Goal: Navigation & Orientation: Find specific page/section

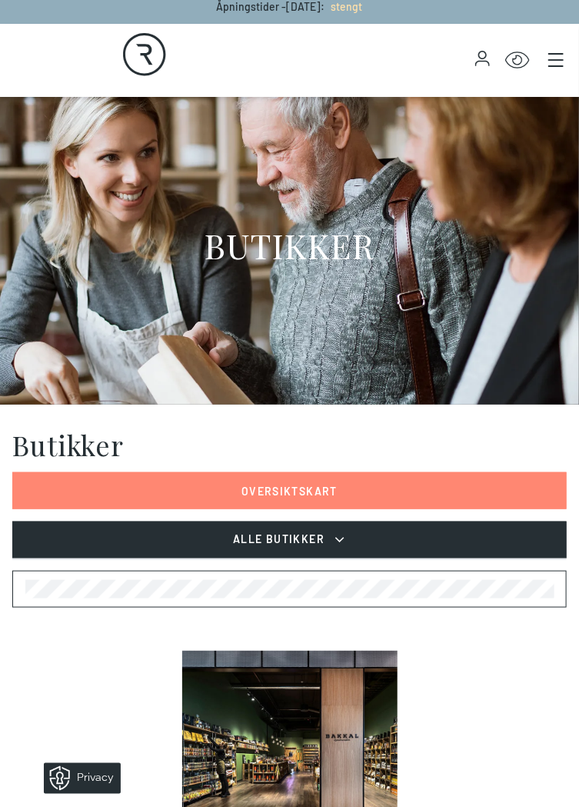
click at [351, 540] on button "Alle Butikker" at bounding box center [289, 539] width 555 height 37
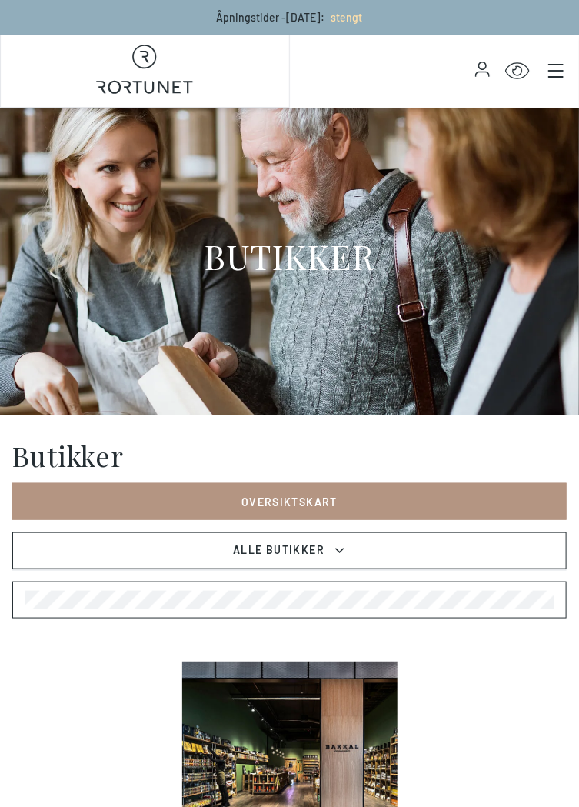
click at [388, 505] on link "Oversiktskart" at bounding box center [289, 501] width 555 height 37
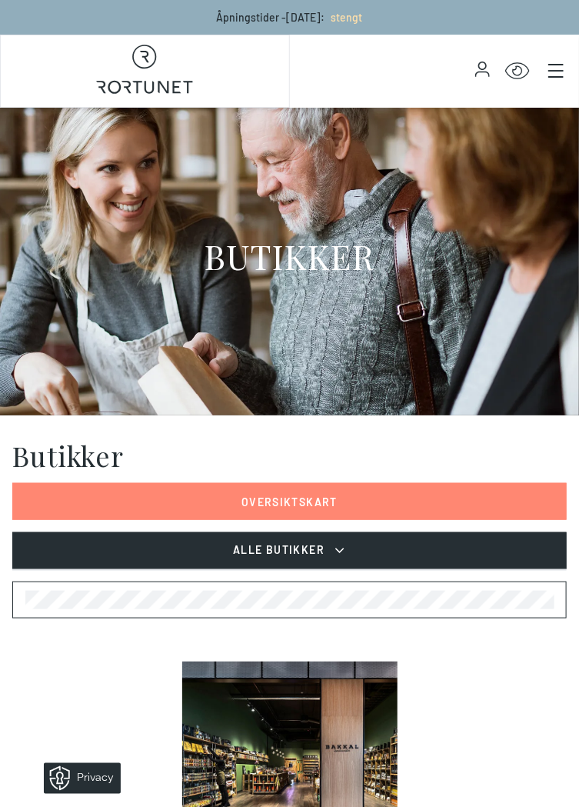
click at [331, 558] on span "Alle Butikker" at bounding box center [289, 550] width 116 height 18
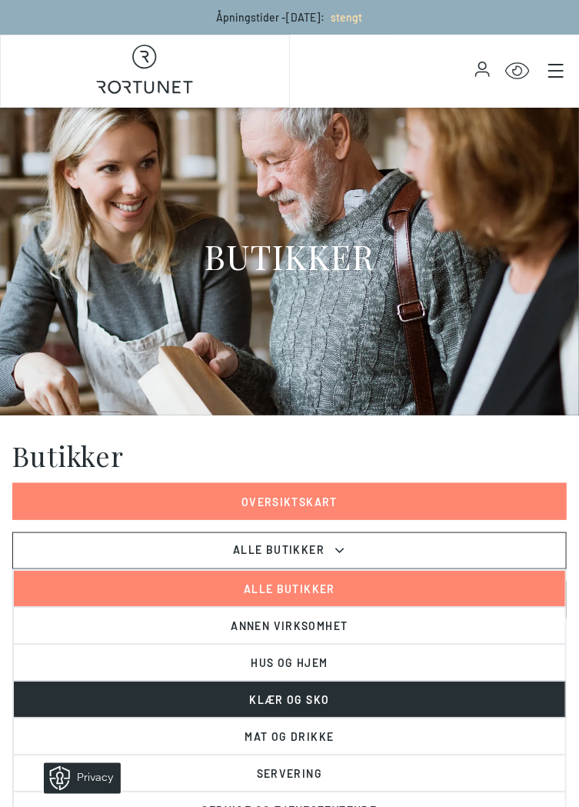
click at [344, 701] on button "Klær og sko" at bounding box center [289, 699] width 553 height 37
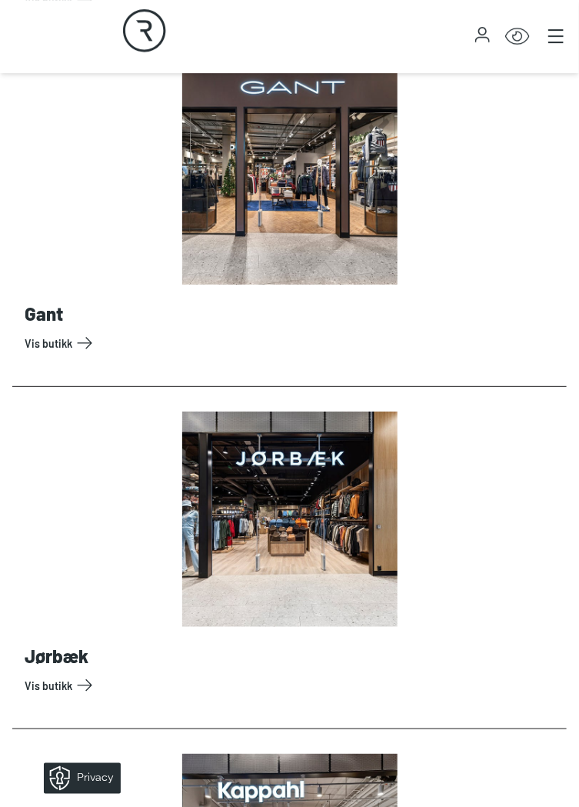
scroll to position [1276, 0]
